Goal: Find specific page/section: Find specific page/section

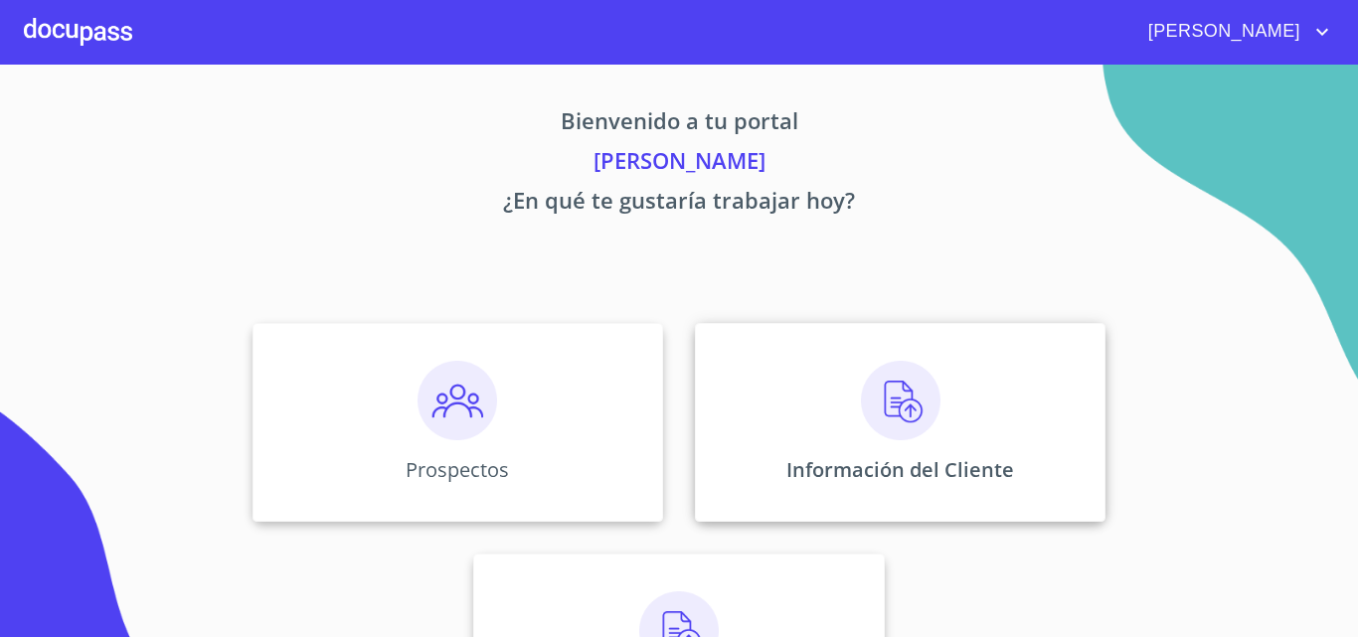
click at [882, 465] on p "Información del Cliente" at bounding box center [900, 469] width 228 height 27
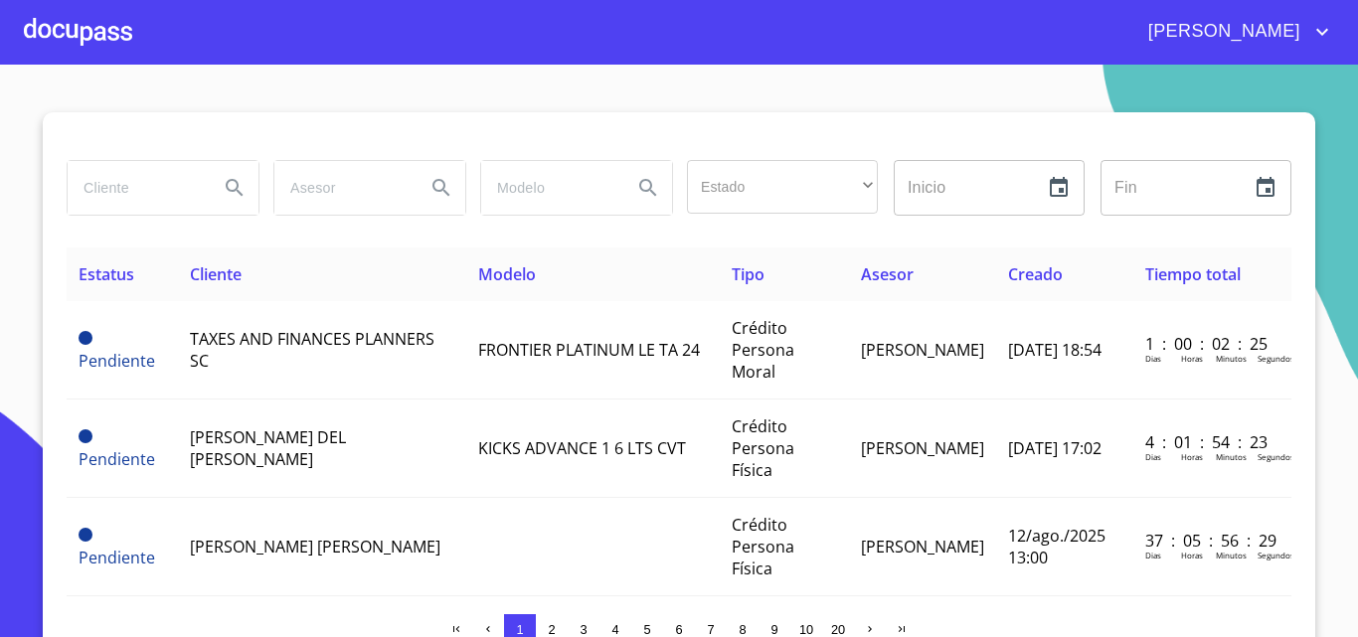
click at [108, 190] on input "search" at bounding box center [135, 188] width 135 height 54
type input "PF CREATI"
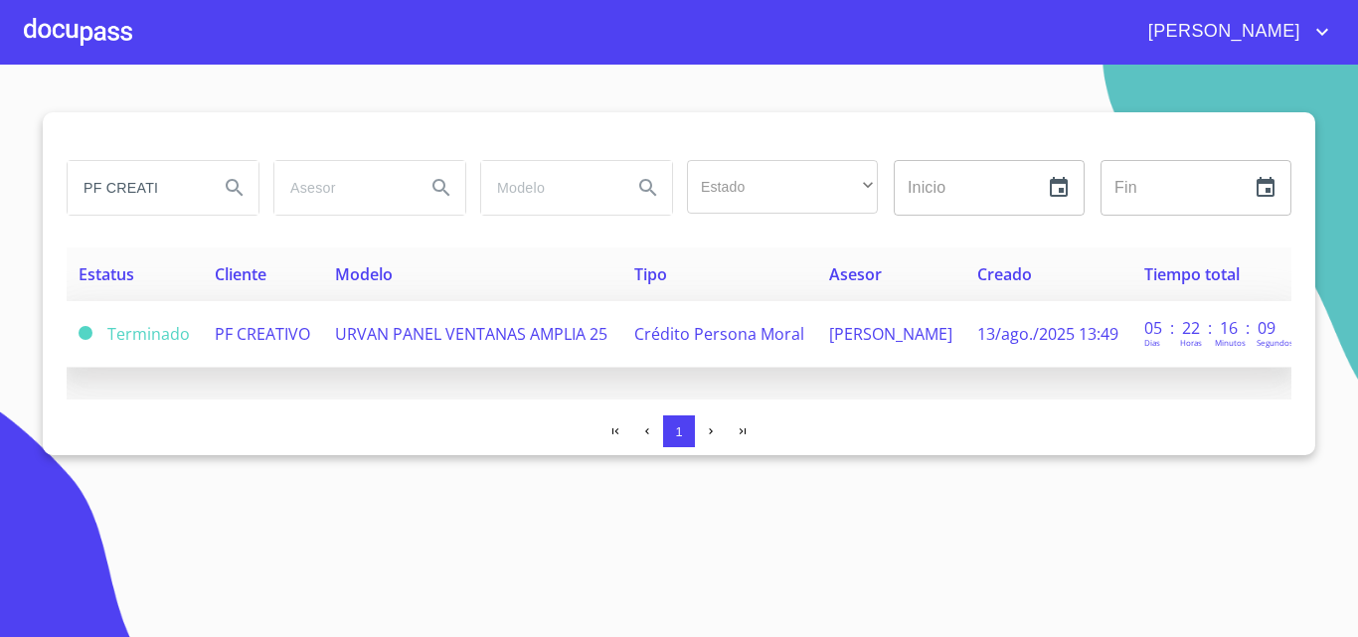
click at [435, 321] on td "URVAN PANEL VENTANAS AMPLIA 25" at bounding box center [472, 334] width 298 height 67
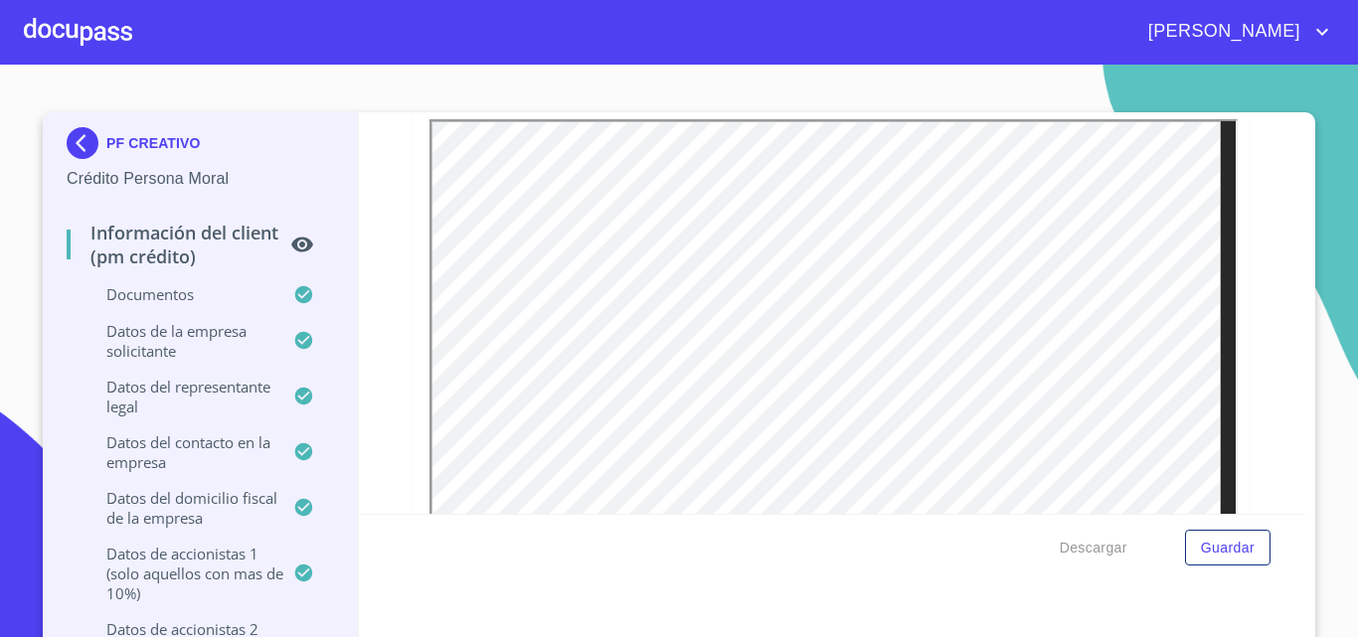
scroll to position [12030, 0]
